Goal: Check status: Check status

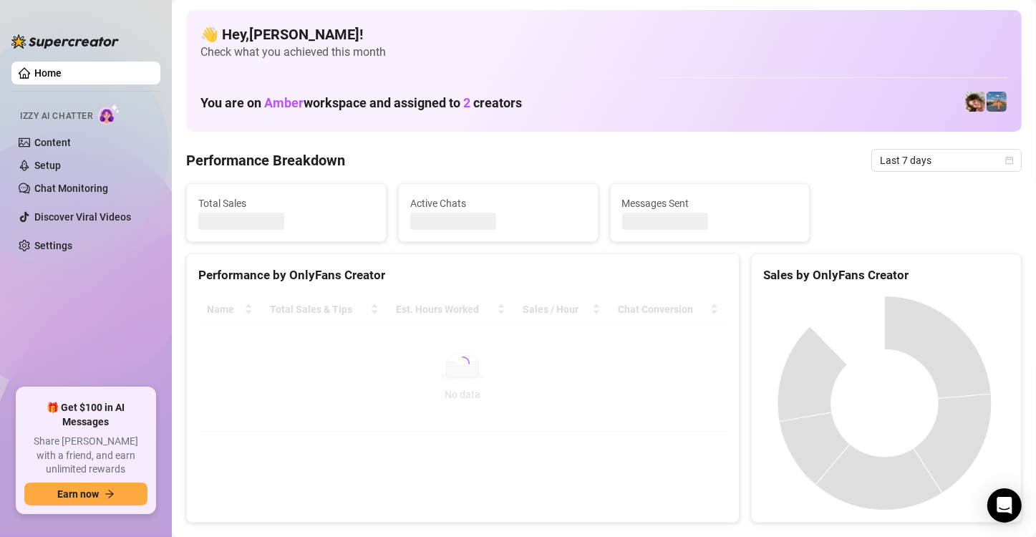
scroll to position [115, 0]
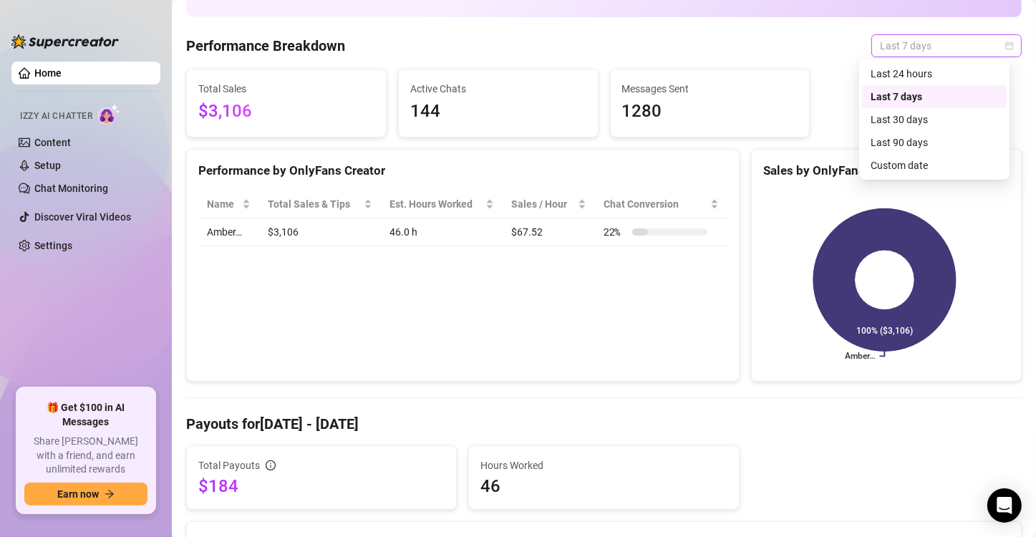
click at [894, 47] on span "Last 7 days" at bounding box center [946, 45] width 133 height 21
click at [894, 174] on div "Custom date" at bounding box center [934, 165] width 145 height 23
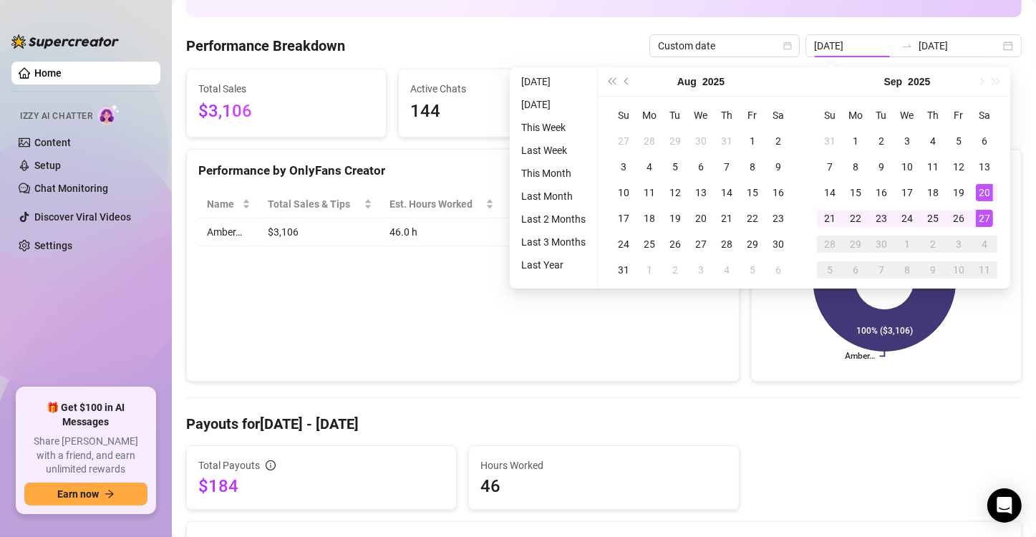
click at [855, 127] on th "Mo" at bounding box center [856, 115] width 26 height 26
type input "[DATE]"
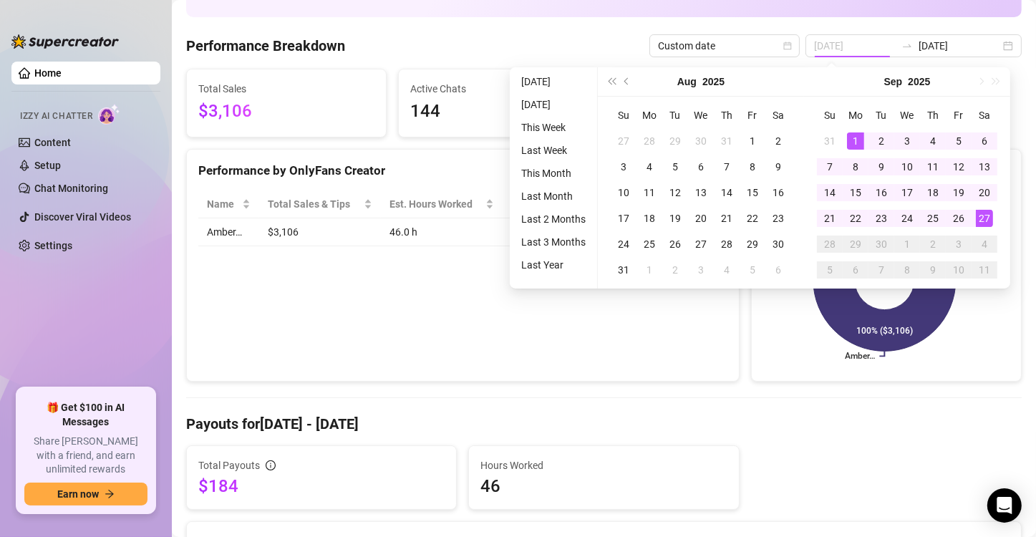
click at [855, 136] on div "1" at bounding box center [855, 140] width 17 height 17
type input "[DATE]"
click at [985, 219] on div "27" at bounding box center [984, 218] width 17 height 17
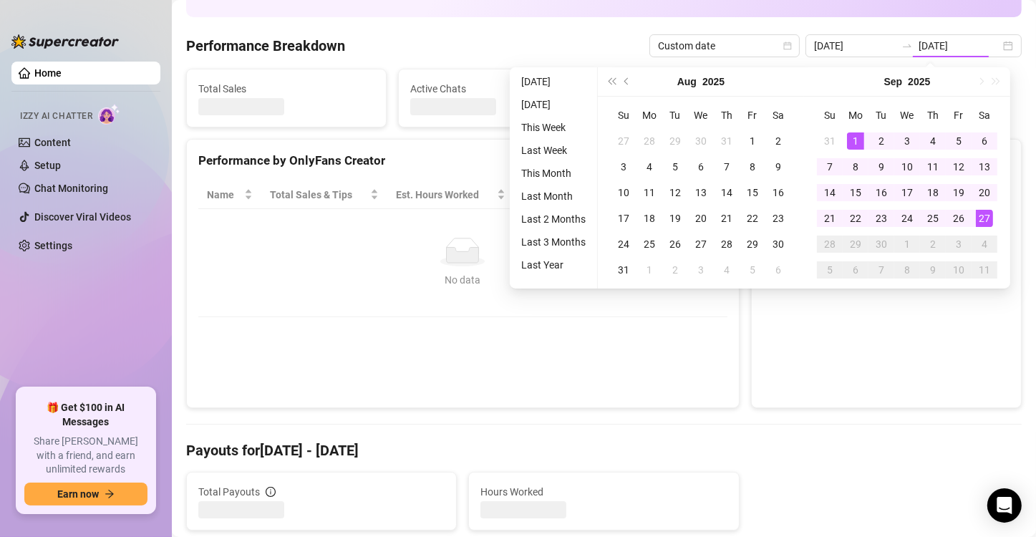
type input "[DATE]"
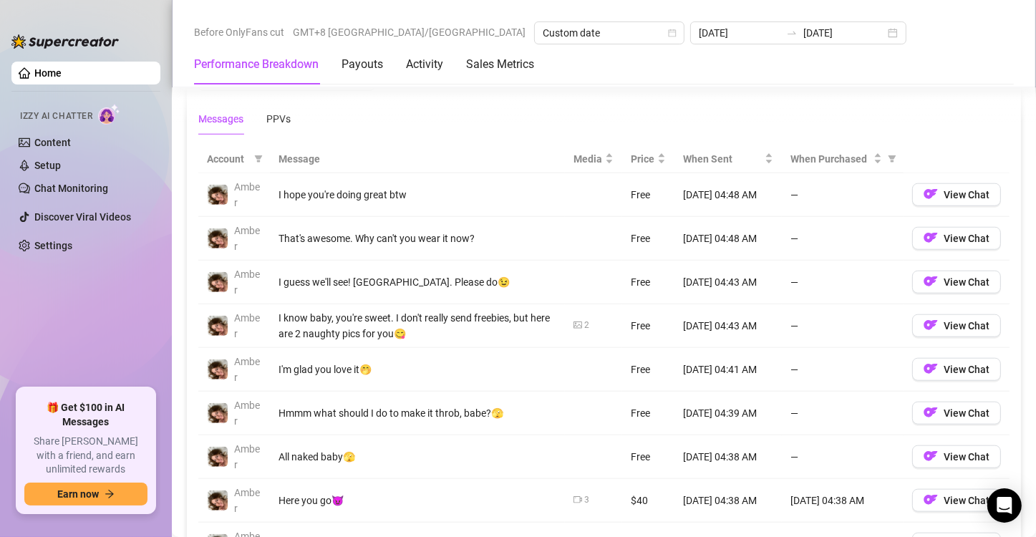
scroll to position [1312, 0]
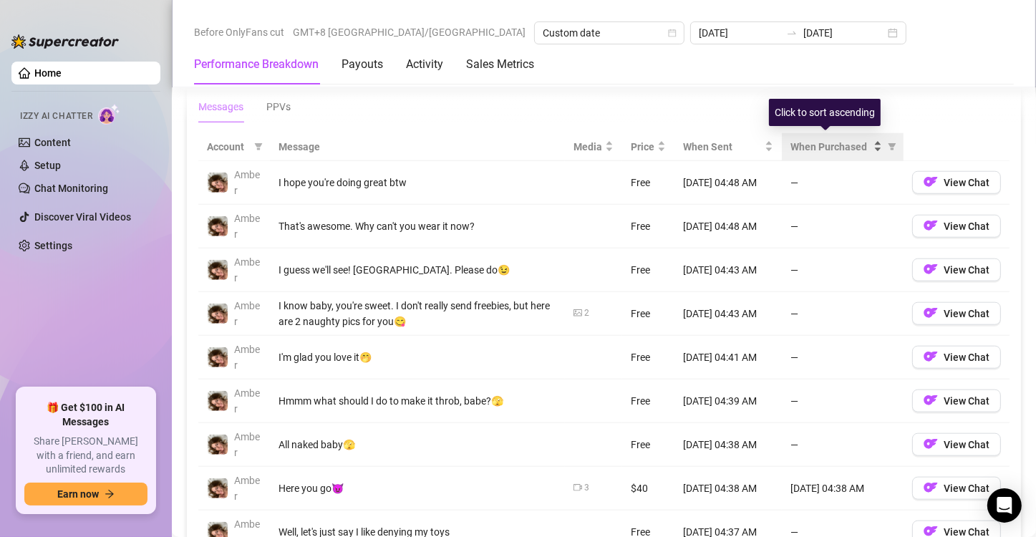
click at [800, 139] on span "When Purchased" at bounding box center [830, 147] width 80 height 16
click at [795, 145] on span "When Purchased" at bounding box center [830, 147] width 80 height 16
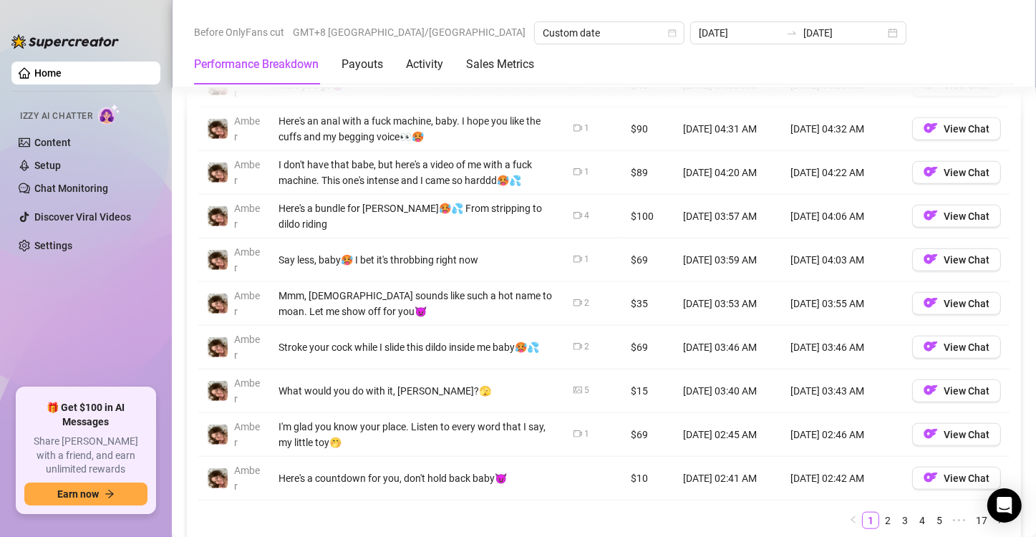
scroll to position [1409, 0]
click at [880, 513] on link "2" at bounding box center [888, 521] width 16 height 16
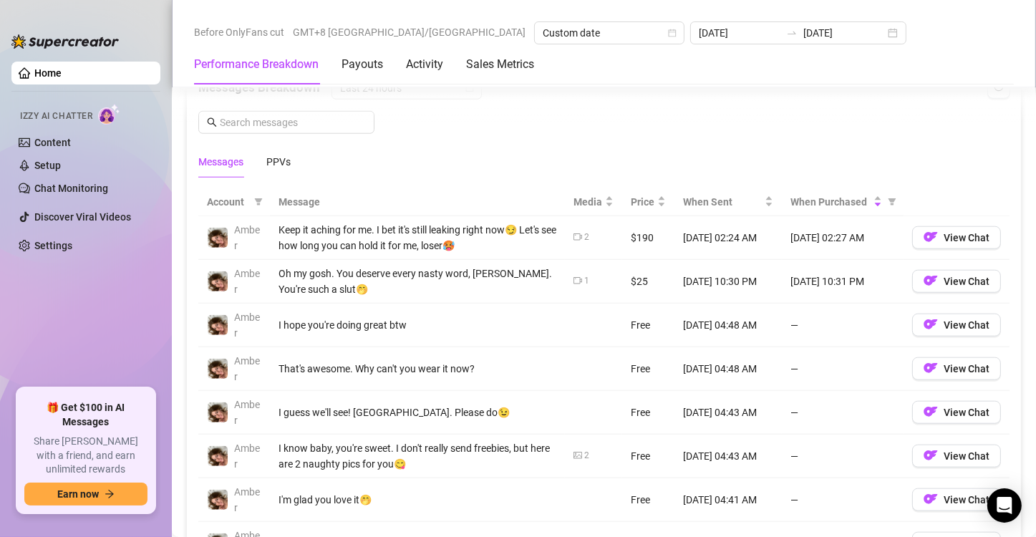
scroll to position [1249, 0]
